Goal: Task Accomplishment & Management: Manage account settings

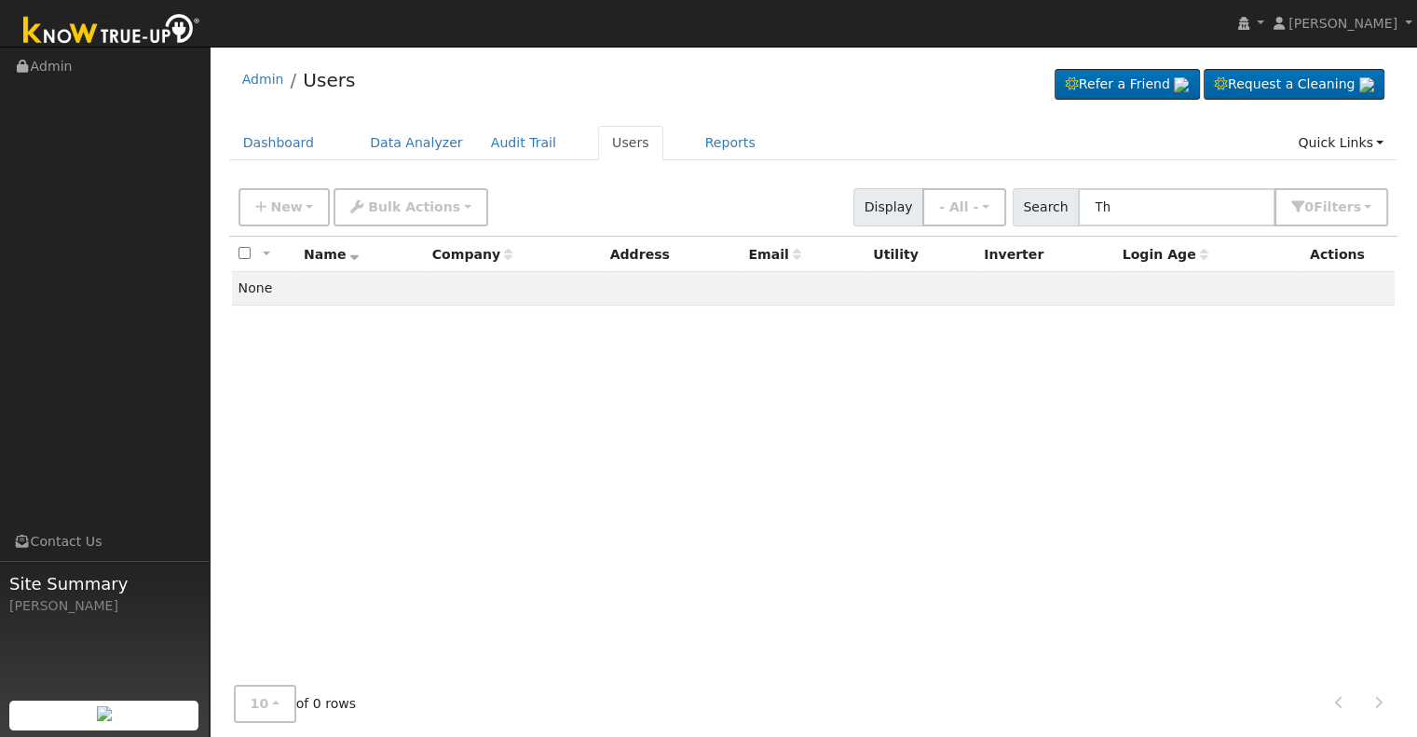
type input "T"
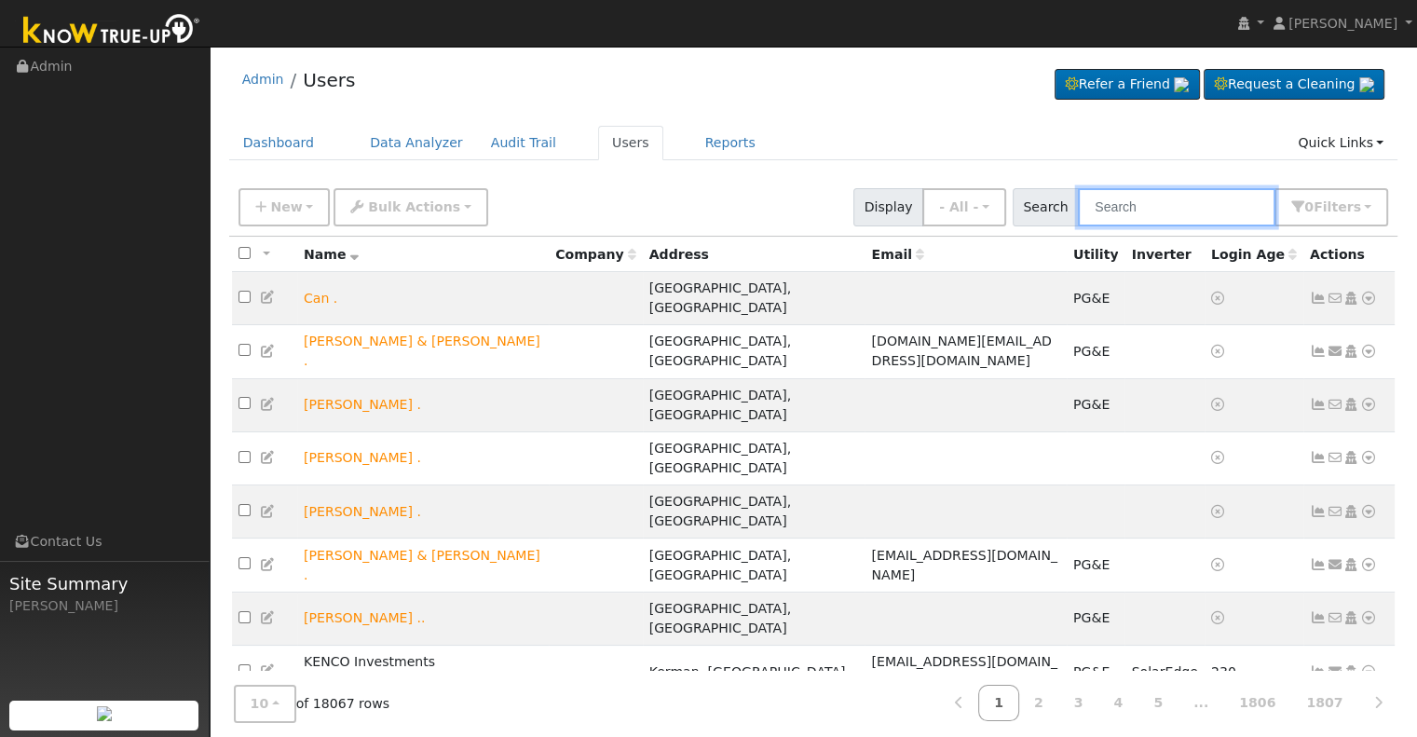
click at [1113, 203] on input "text" at bounding box center [1176, 207] width 197 height 38
paste input "[PERSON_NAME] and [PERSON_NAME]"
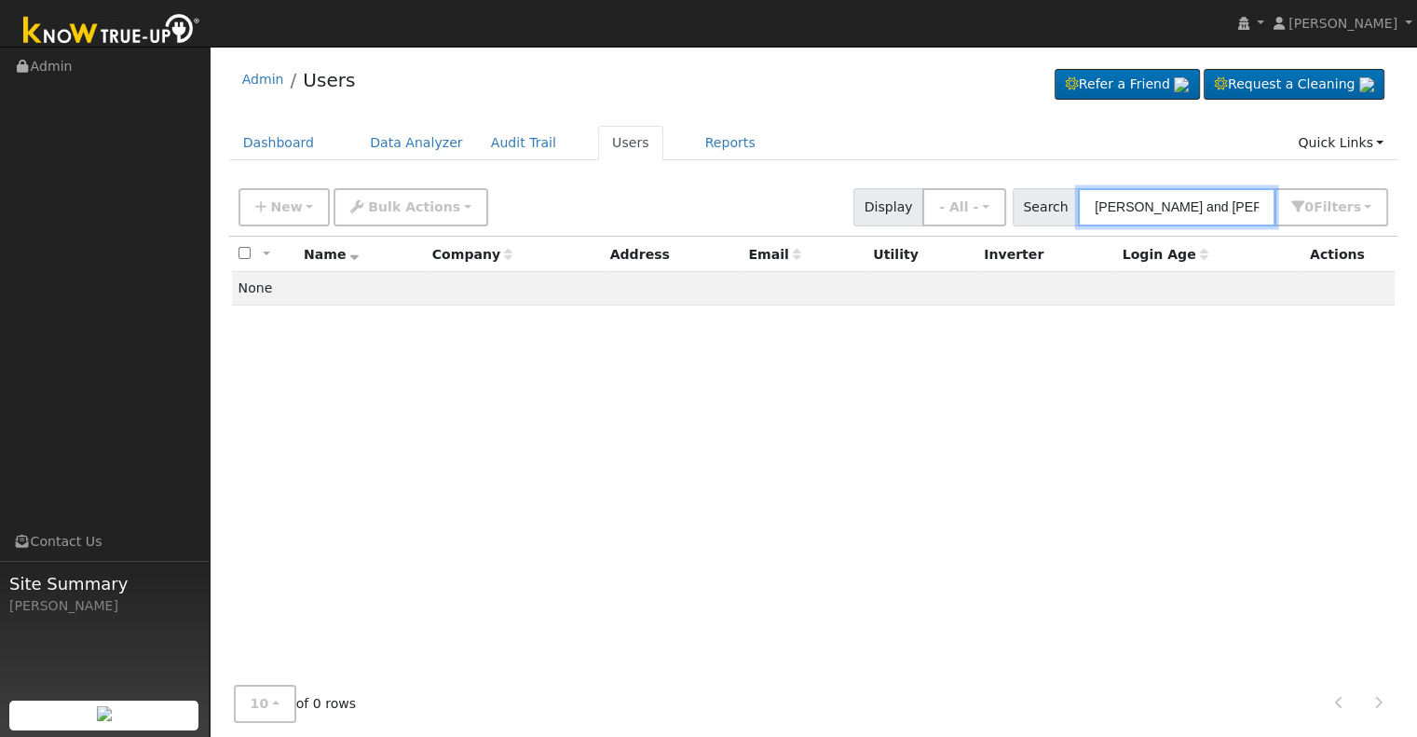
click at [1209, 203] on input "[PERSON_NAME] and [PERSON_NAME]" at bounding box center [1176, 207] width 197 height 38
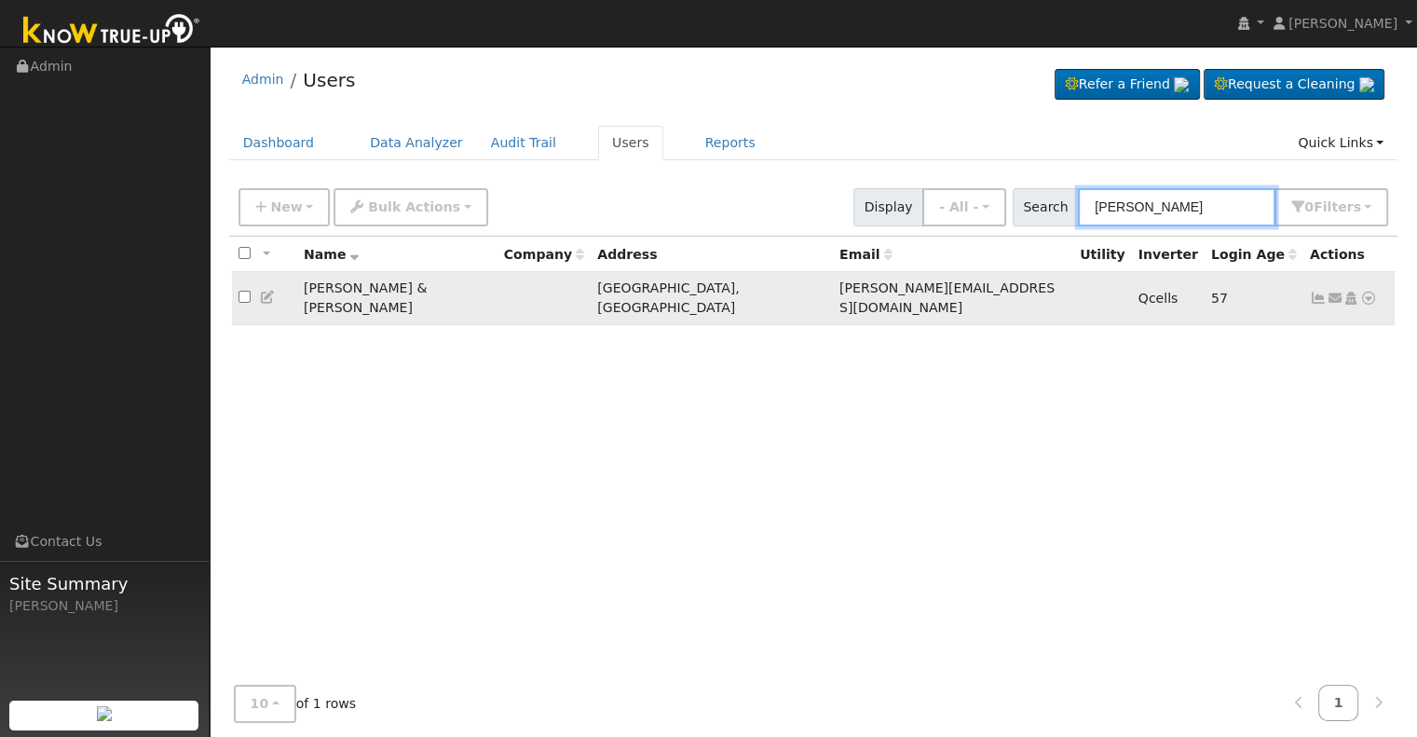
type input "[PERSON_NAME]"
click at [1316, 292] on icon at bounding box center [1318, 298] width 17 height 13
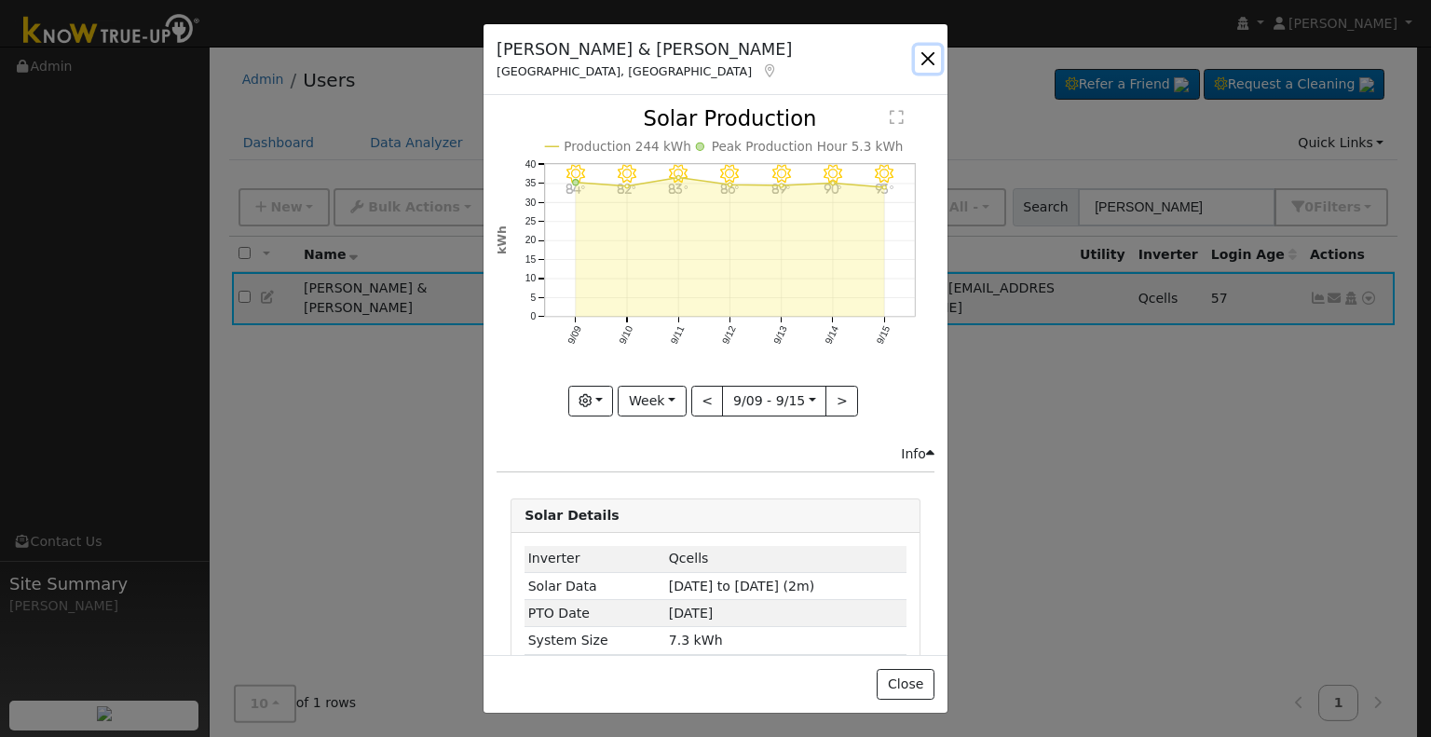
click at [920, 56] on button "button" at bounding box center [928, 59] width 26 height 26
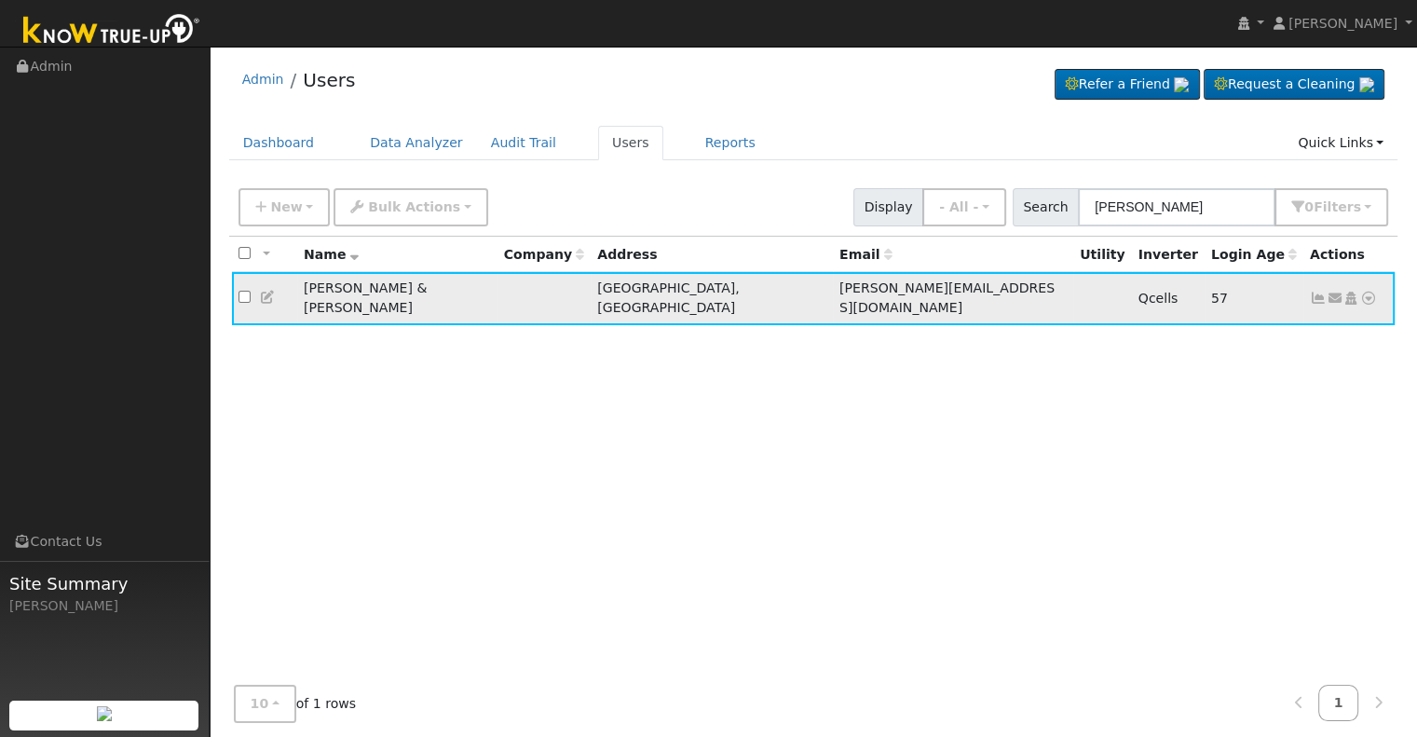
click at [1311, 292] on icon at bounding box center [1318, 298] width 17 height 13
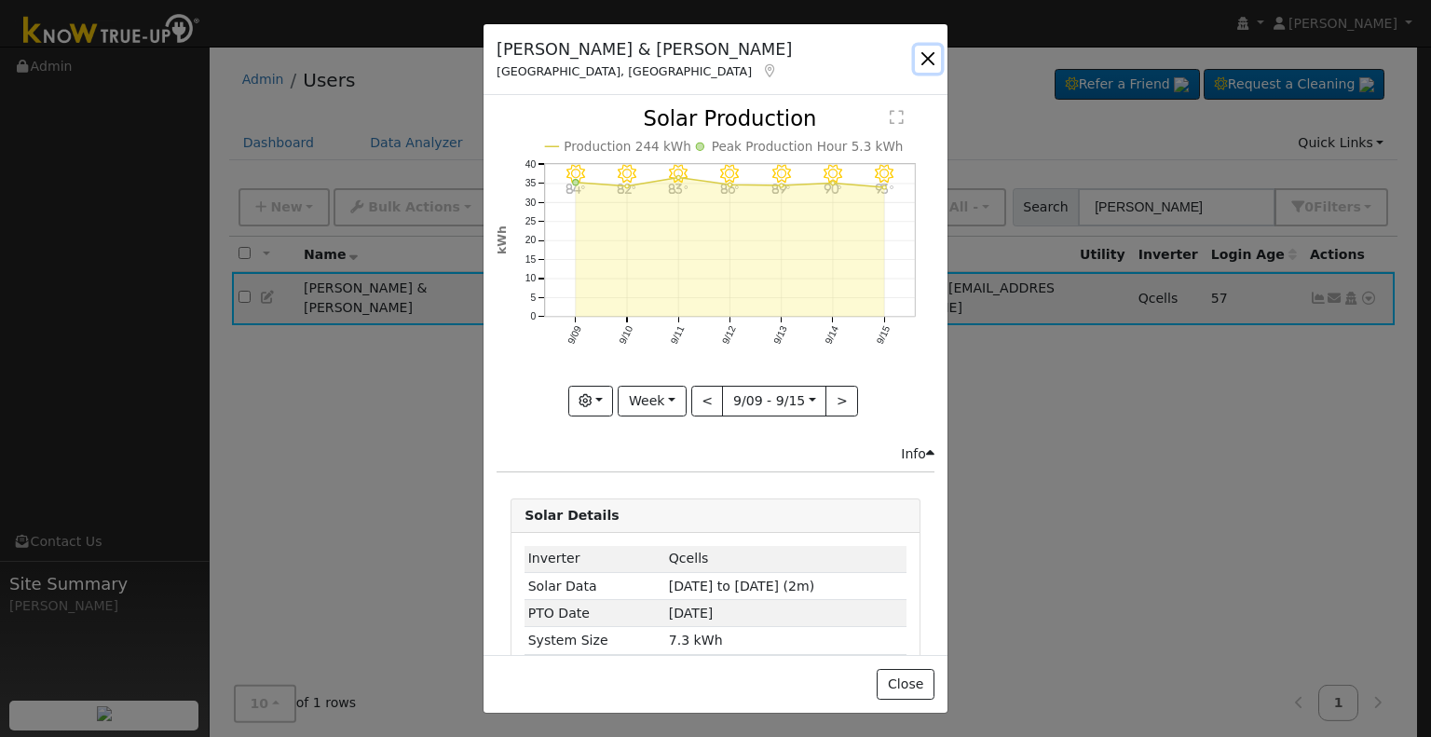
click at [921, 50] on button "button" at bounding box center [928, 59] width 26 height 26
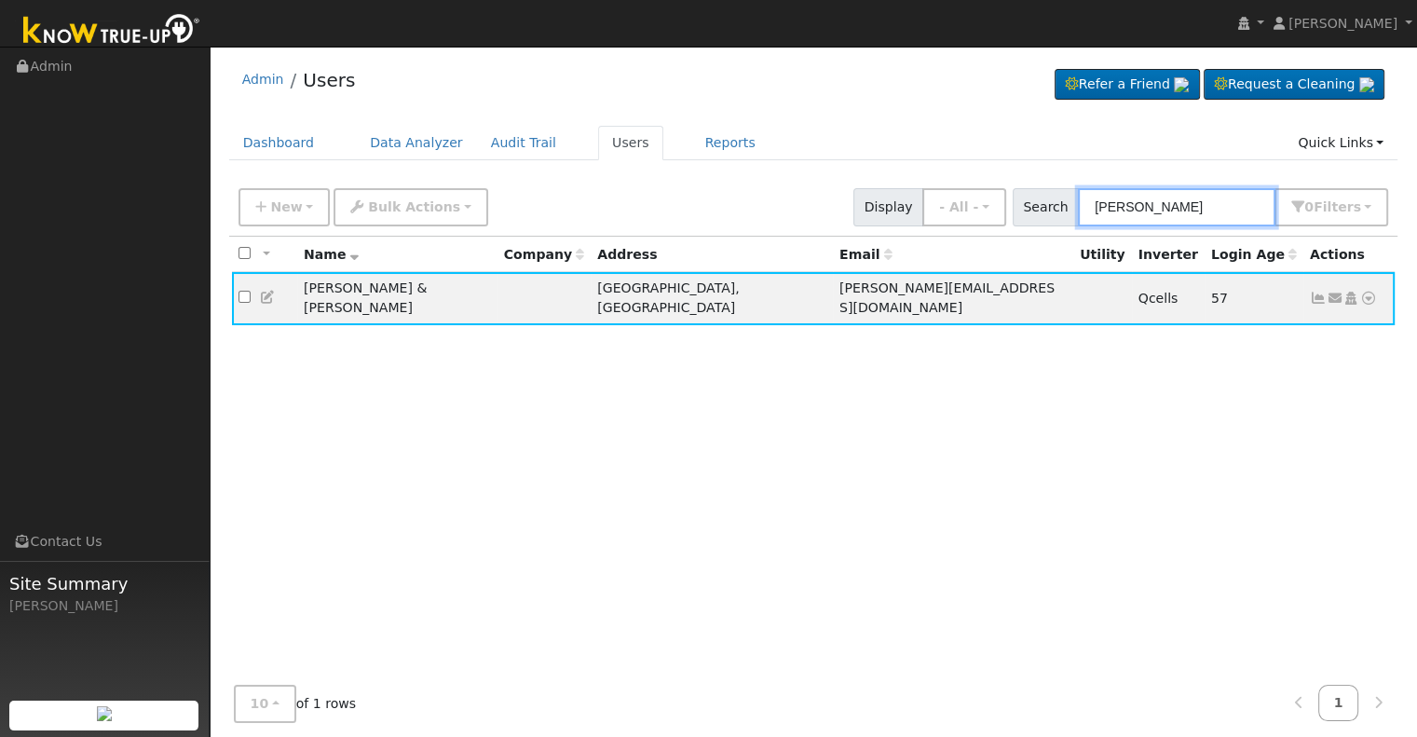
drag, startPoint x: 1222, startPoint y: 201, endPoint x: 1062, endPoint y: 197, distance: 160.3
click at [1062, 197] on div "Search [PERSON_NAME] 0 Filter s Role Show - All - Show Leads Admin Billing Admi…" at bounding box center [1200, 207] width 376 height 38
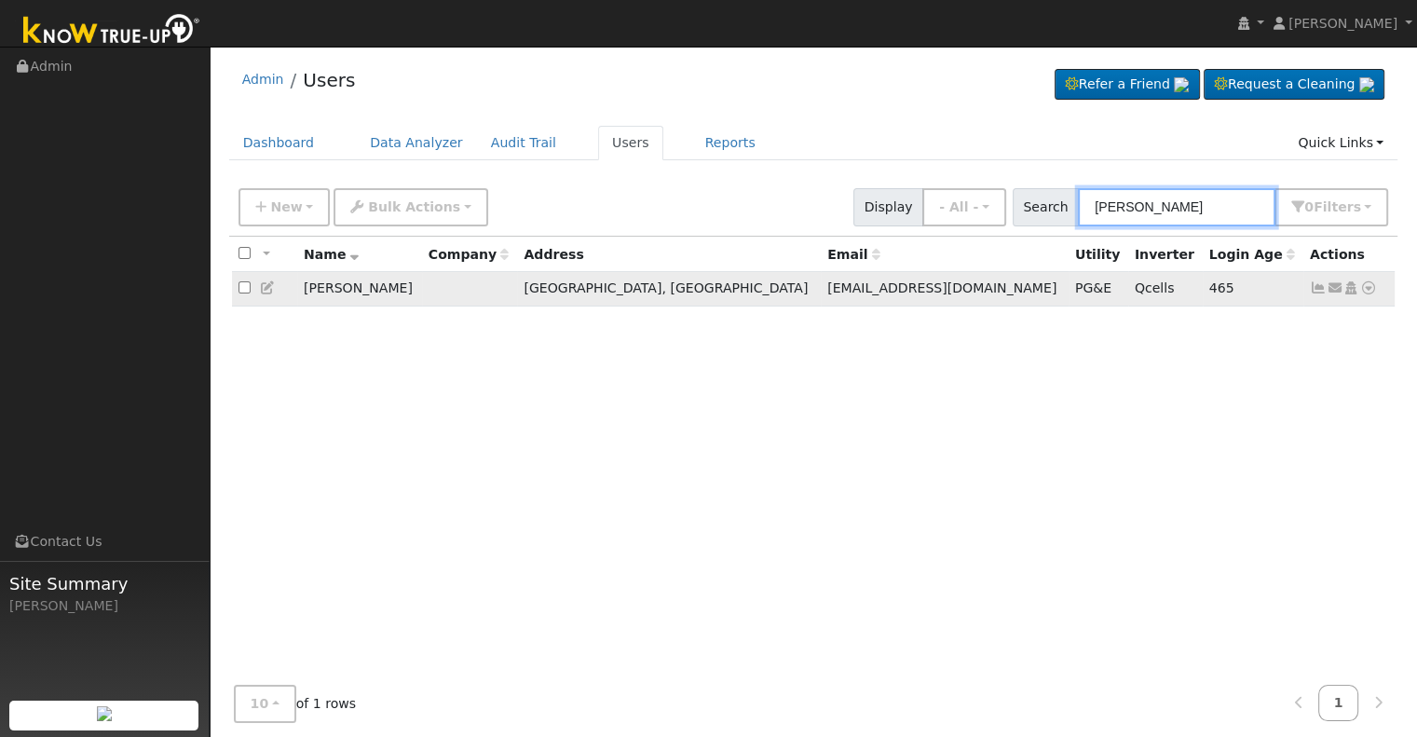
type input "[PERSON_NAME]"
click at [1311, 290] on icon at bounding box center [1318, 287] width 17 height 13
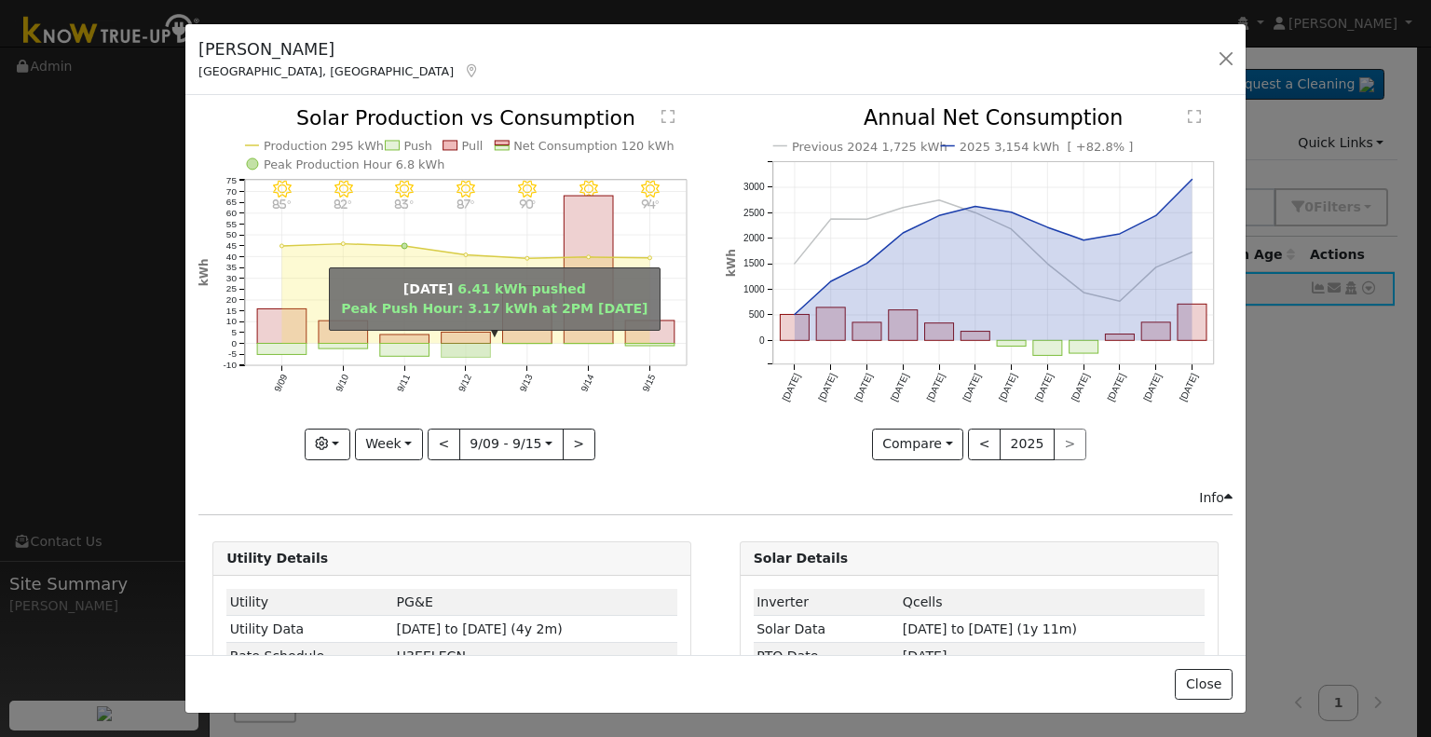
click at [447, 344] on rect "onclick=""" at bounding box center [466, 351] width 49 height 14
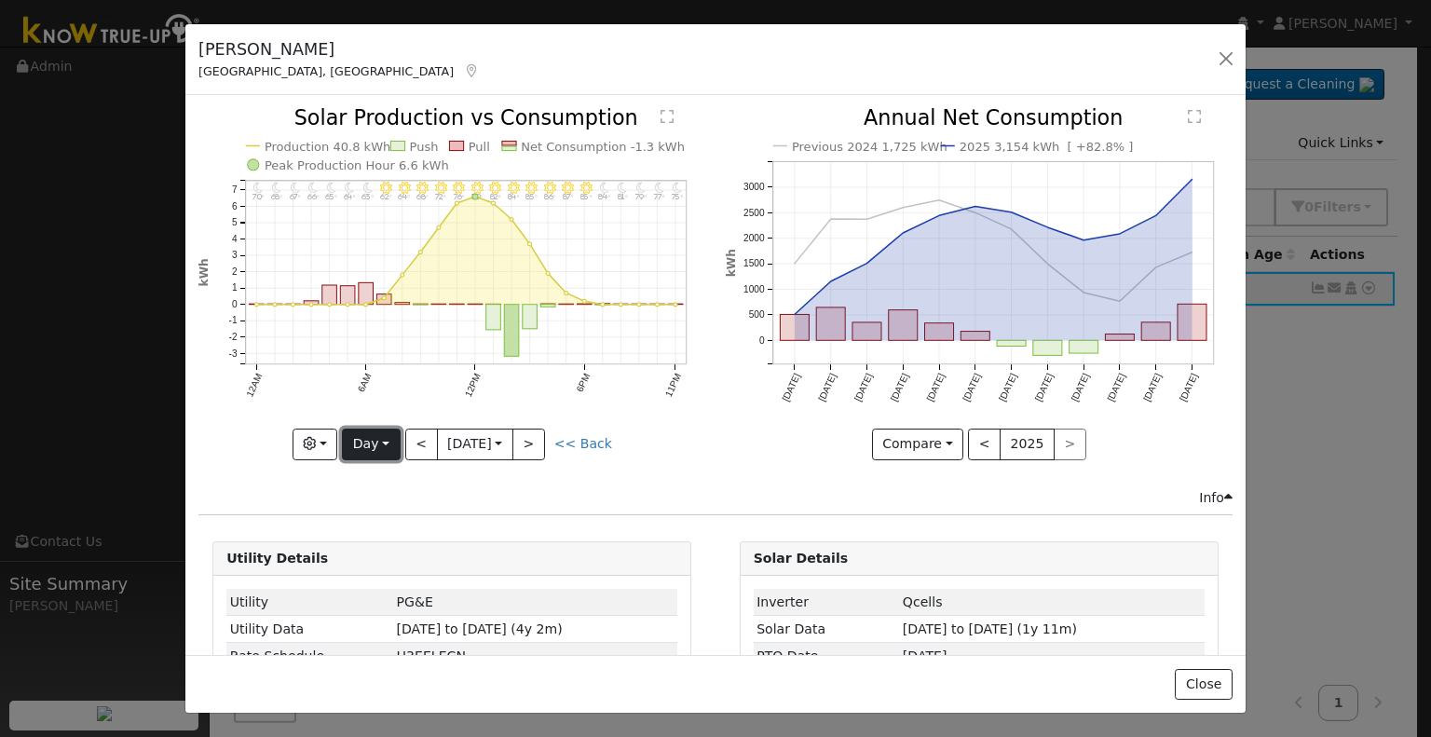
click at [387, 428] on button "Day" at bounding box center [371, 444] width 58 height 32
click at [380, 428] on button "Day" at bounding box center [371, 444] width 58 height 32
click at [382, 547] on link "Year" at bounding box center [407, 560] width 129 height 26
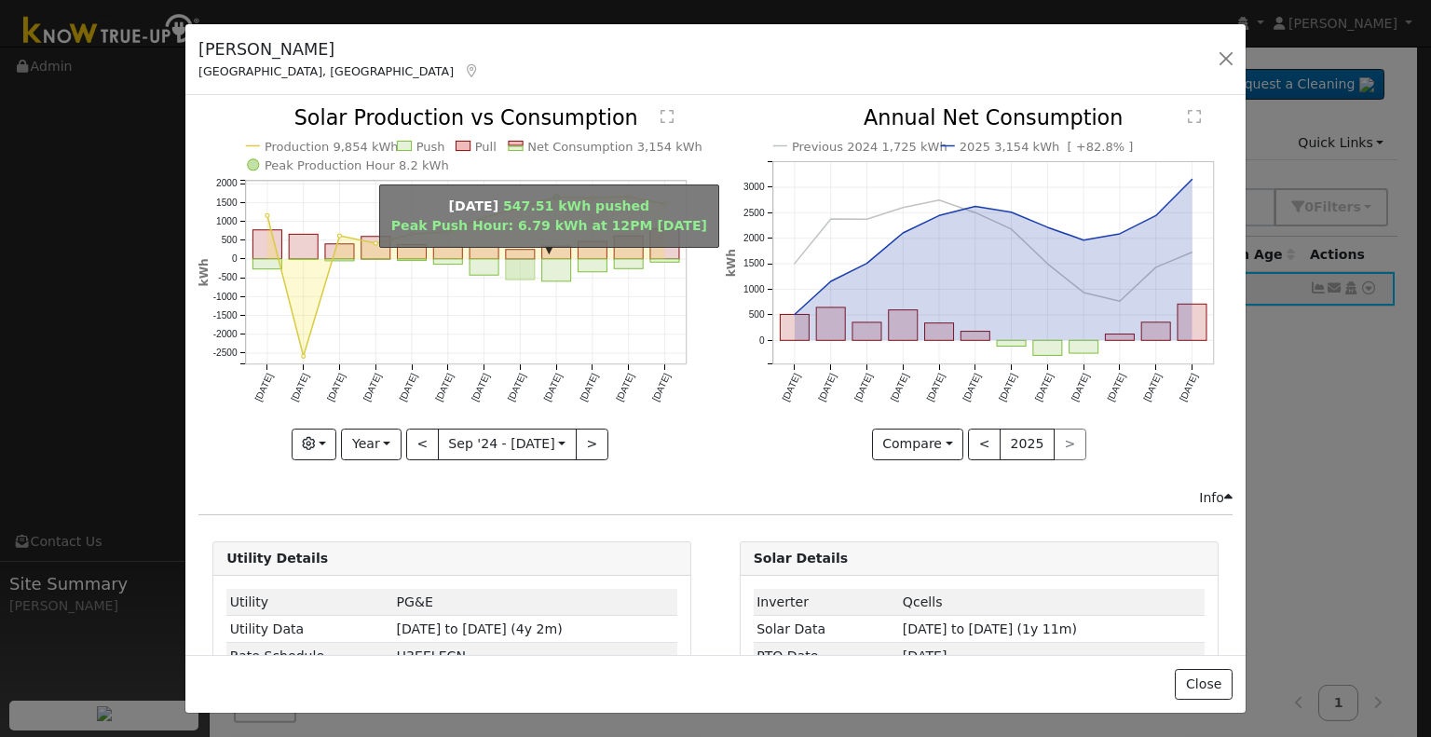
click at [518, 260] on rect "onclick=""" at bounding box center [520, 269] width 29 height 20
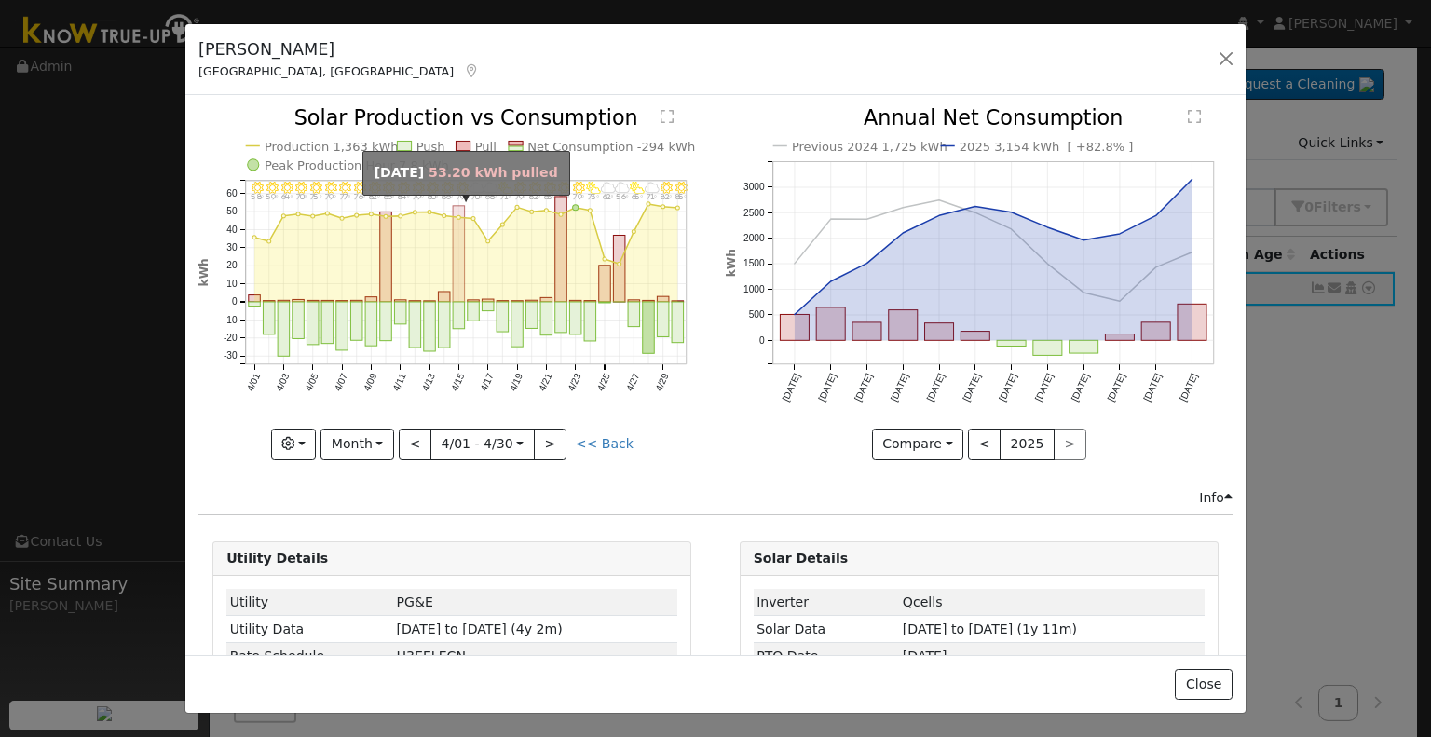
click at [455, 286] on rect "onclick=""" at bounding box center [459, 254] width 12 height 96
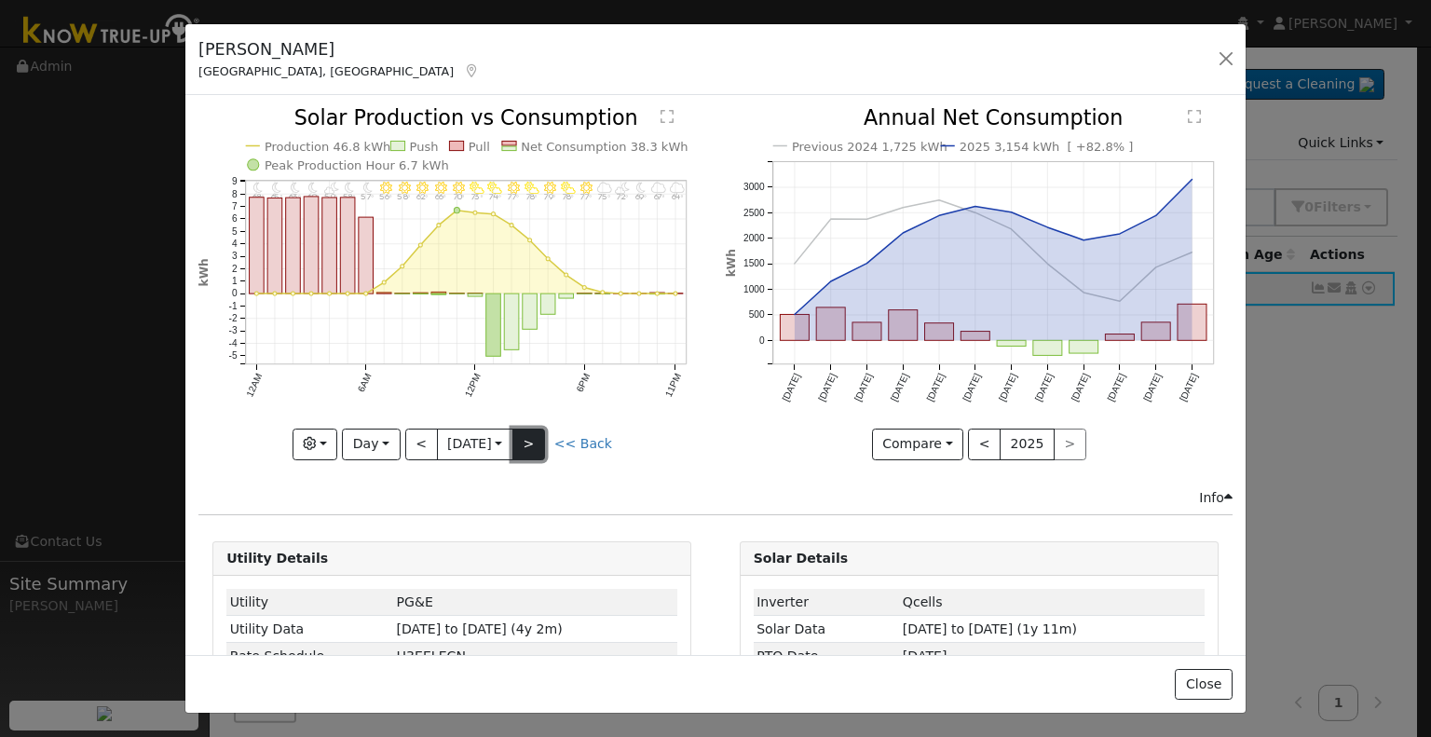
click at [537, 440] on button ">" at bounding box center [528, 444] width 33 height 32
type input "[DATE]"
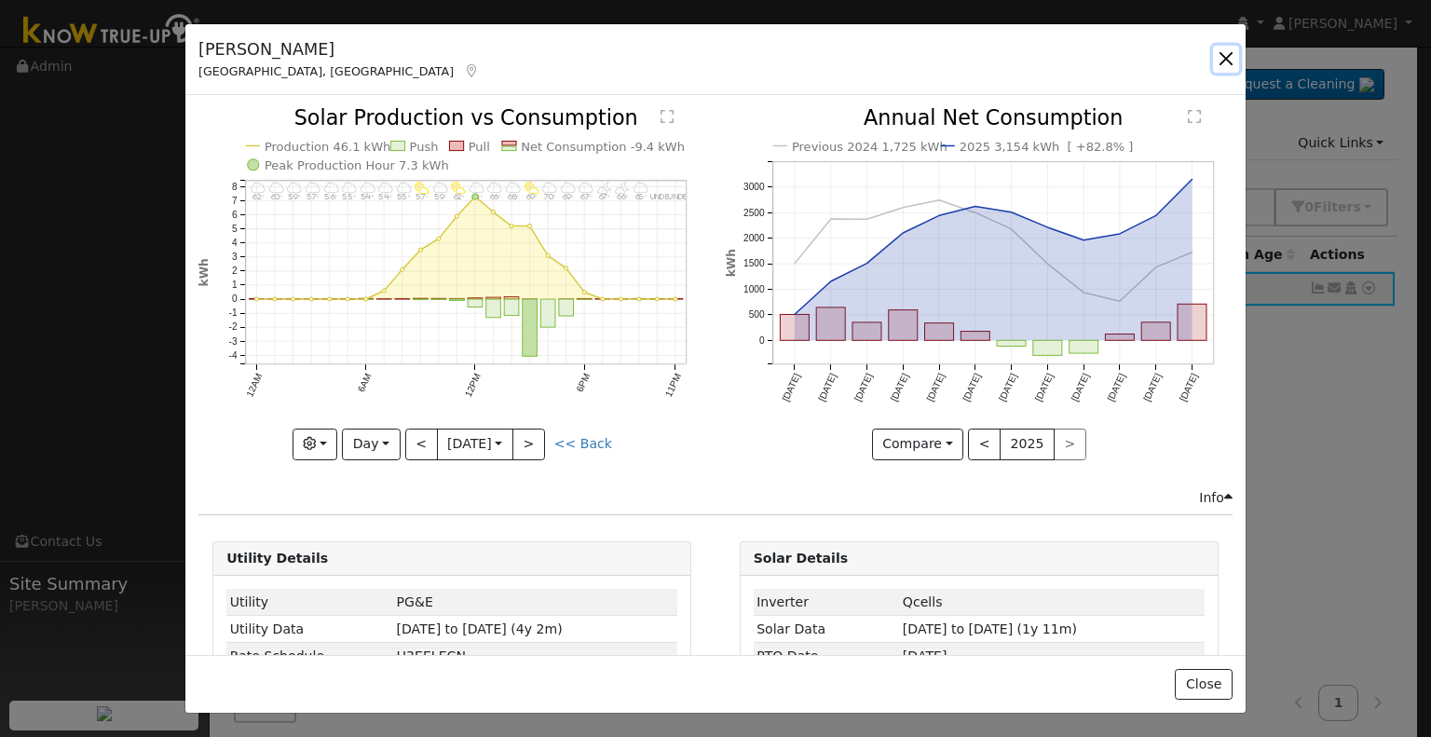
click at [1225, 60] on button "button" at bounding box center [1226, 59] width 26 height 26
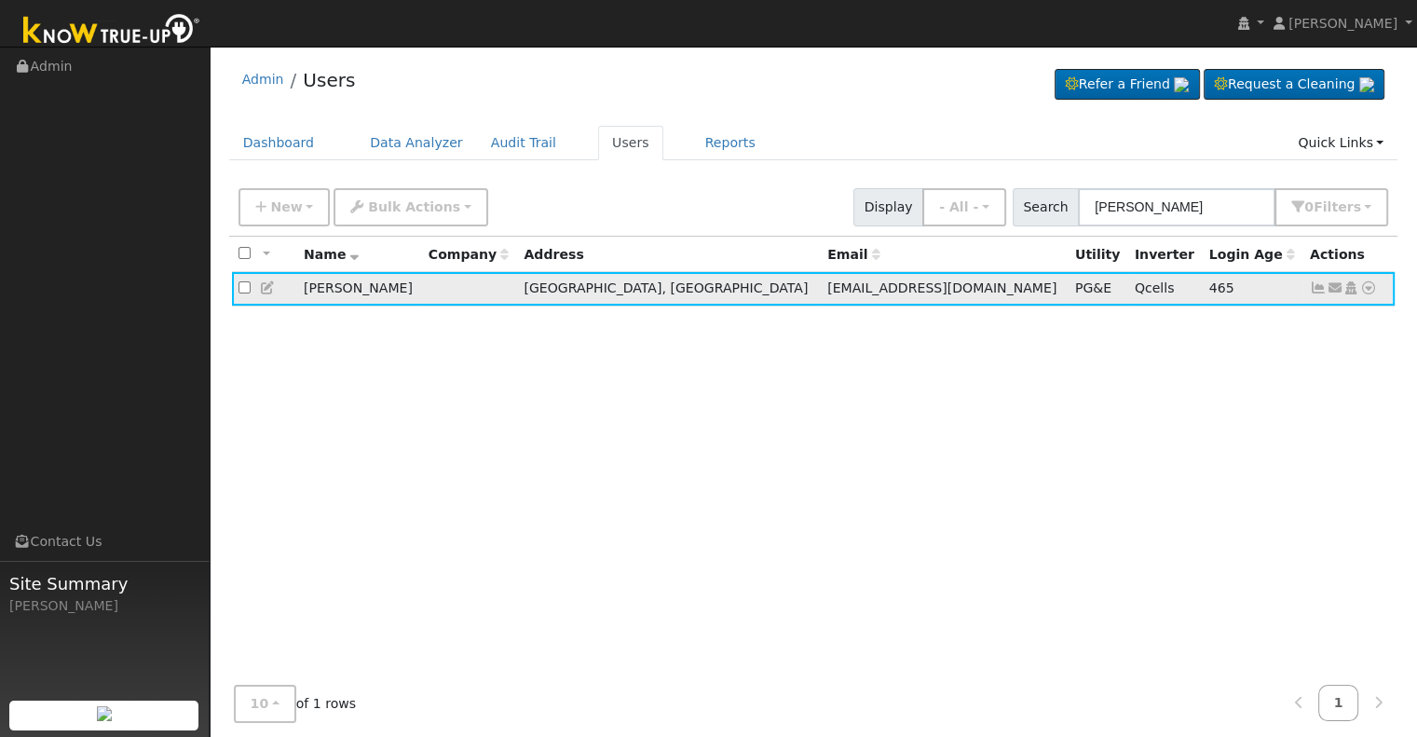
click at [1323, 288] on icon at bounding box center [1318, 287] width 17 height 13
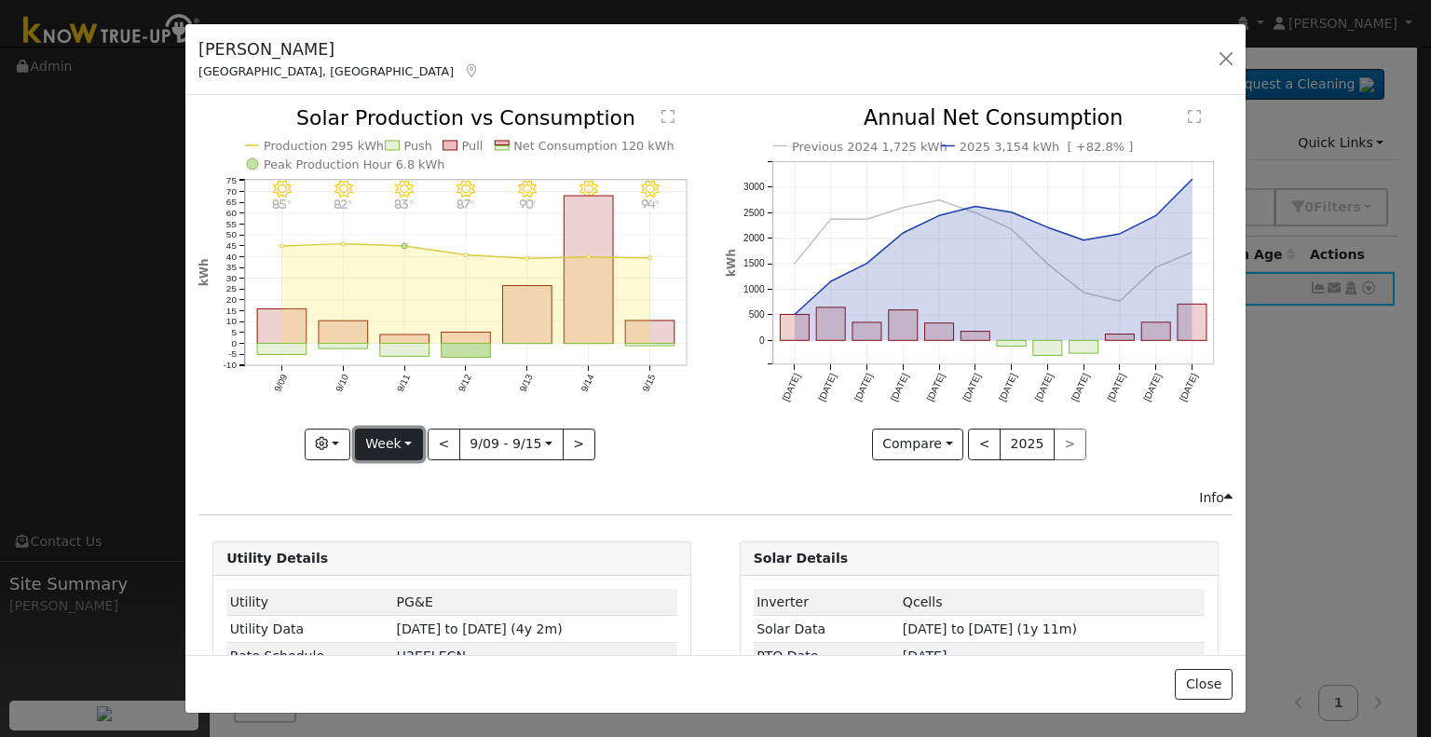
click at [407, 435] on button "Week" at bounding box center [389, 444] width 68 height 32
drag, startPoint x: 406, startPoint y: 523, endPoint x: 392, endPoint y: 526, distance: 14.2
click at [392, 526] on link "Month" at bounding box center [420, 534] width 129 height 26
type input "[DATE]"
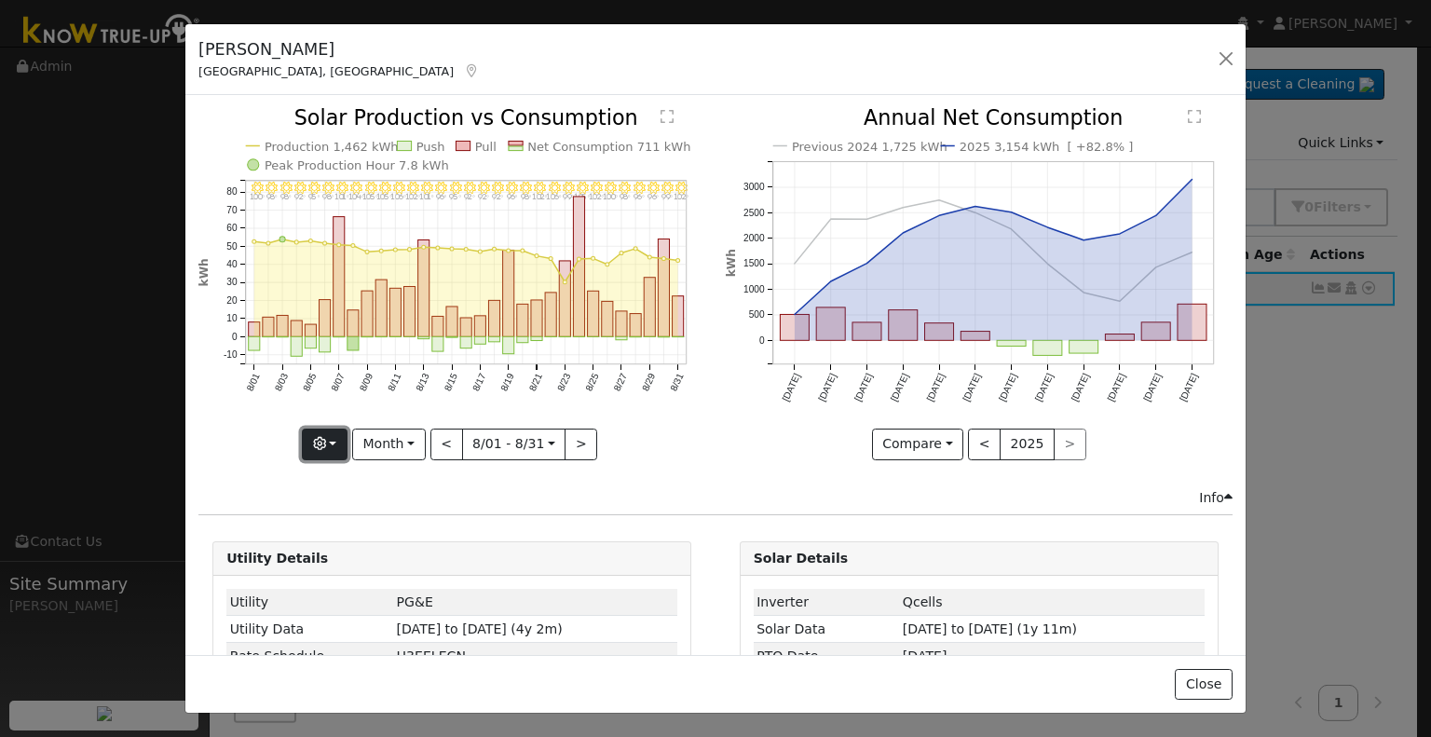
click at [319, 437] on icon "button" at bounding box center [319, 443] width 13 height 13
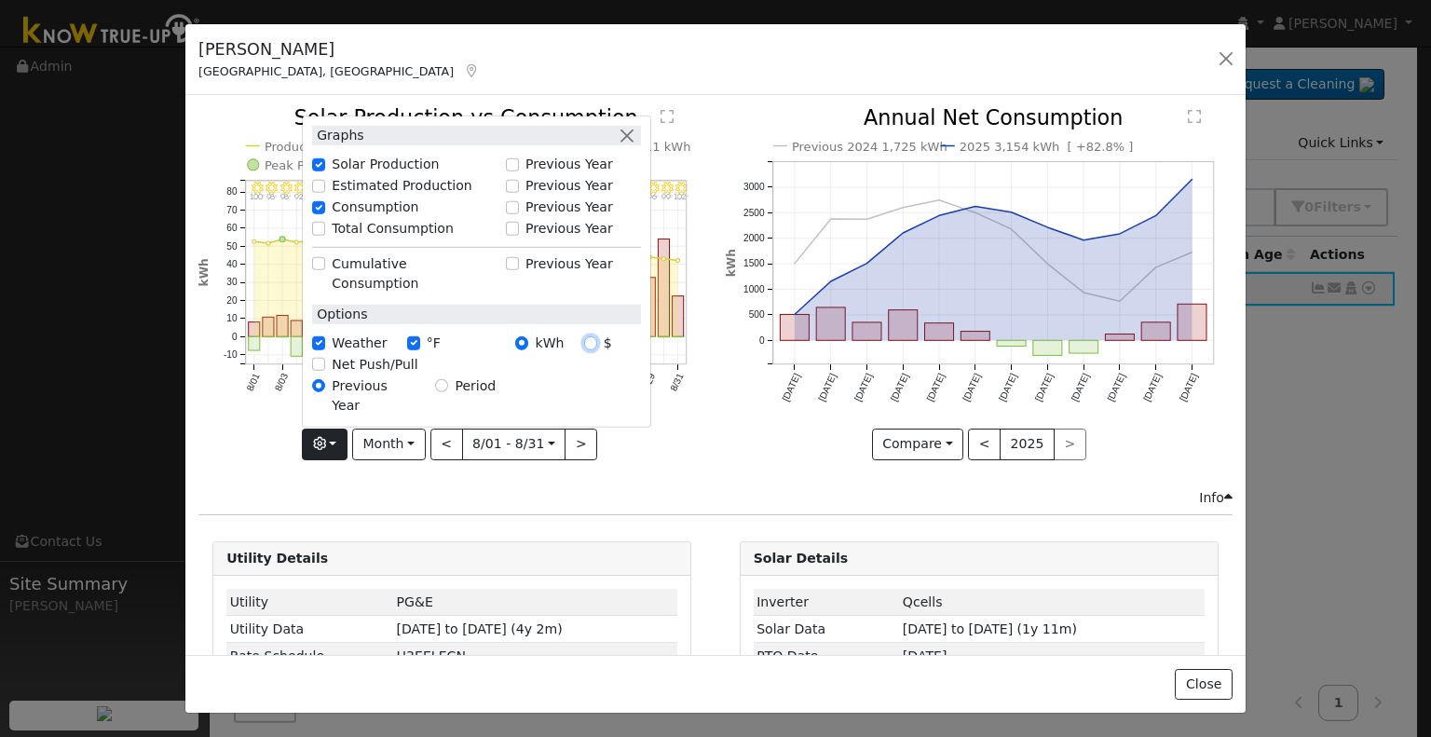
click at [588, 349] on input "$" at bounding box center [590, 342] width 13 height 13
radio input "true"
radio input "false"
click at [631, 466] on div "8/31 - Clear 102° 8/30 - Clear 99° 8/29 - Clear 96° 8/28 - Clear 96° 8/27 - Cle…" at bounding box center [452, 297] width 526 height 379
